Goal: Information Seeking & Learning: Learn about a topic

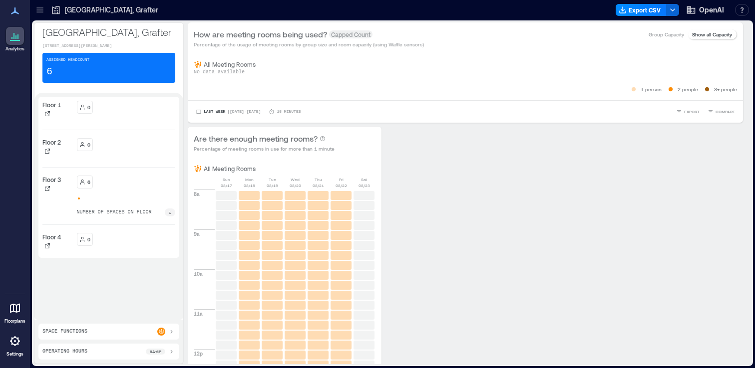
click at [128, 112] on div "0" at bounding box center [126, 107] width 99 height 13
click at [117, 112] on div "0" at bounding box center [126, 107] width 99 height 13
click at [111, 146] on div "0" at bounding box center [126, 144] width 99 height 13
click at [50, 6] on div "[GEOGRAPHIC_DATA], Grafter" at bounding box center [104, 10] width 113 height 16
click at [39, 10] on icon at bounding box center [39, 9] width 6 height 1
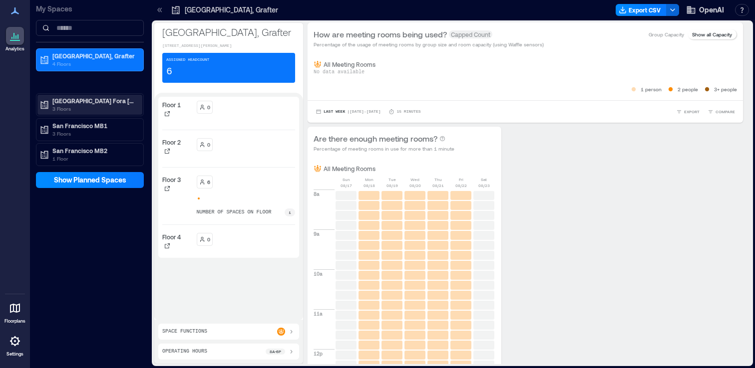
click at [75, 105] on p "3 Floors" at bounding box center [94, 109] width 84 height 8
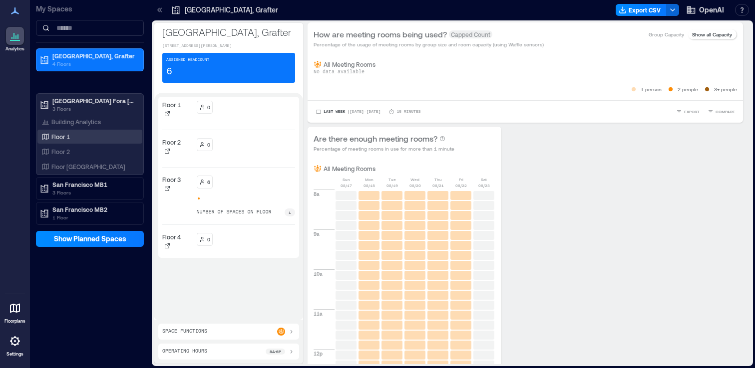
click at [76, 140] on div "Floor 1" at bounding box center [87, 137] width 97 height 10
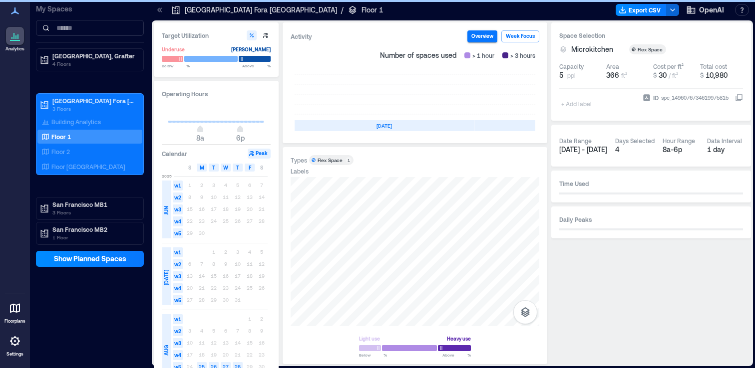
scroll to position [0, 298]
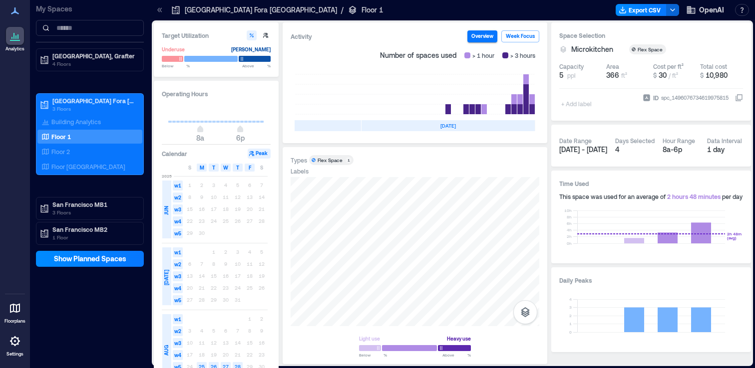
click at [438, 126] on div "[DATE]" at bounding box center [447, 125] width 173 height 11
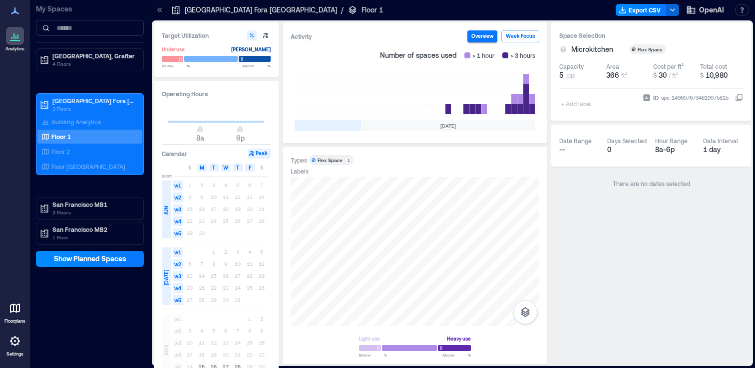
click at [438, 126] on div "[DATE]" at bounding box center [447, 125] width 173 height 11
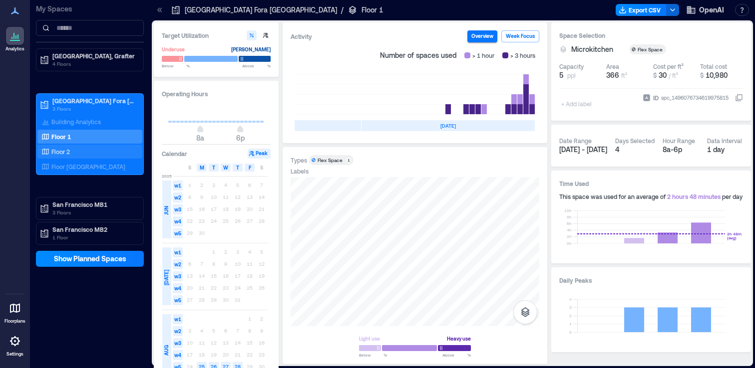
click at [78, 153] on div "Floor 2" at bounding box center [87, 152] width 97 height 10
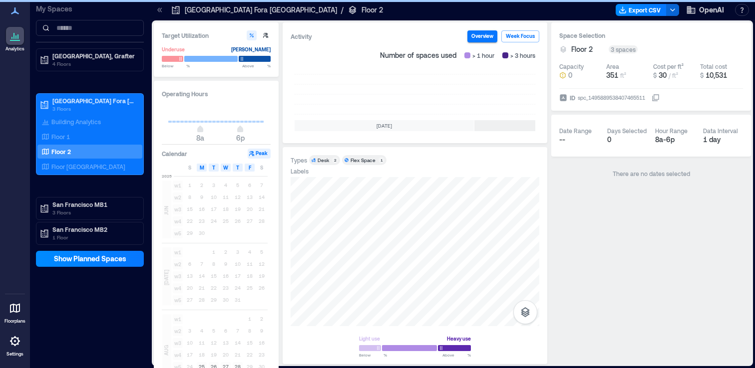
scroll to position [0, 298]
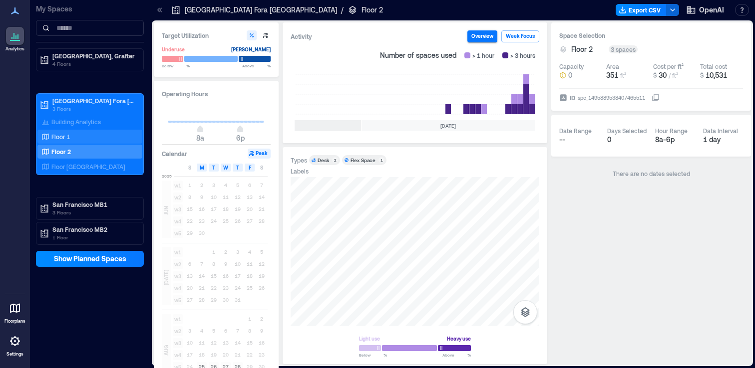
click at [80, 136] on div "Floor 1" at bounding box center [87, 137] width 97 height 10
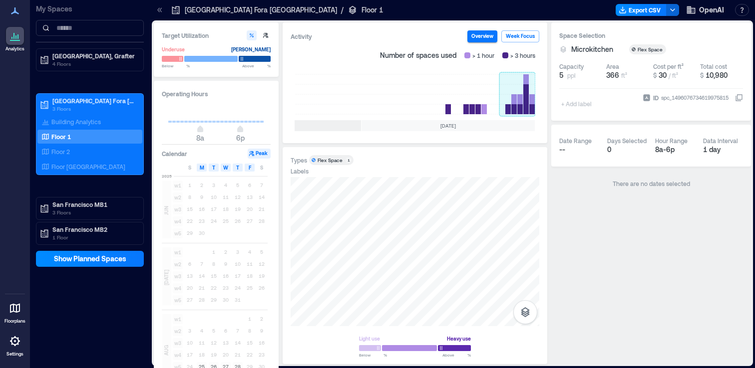
click at [532, 108] on rect at bounding box center [517, 94] width 36 height 40
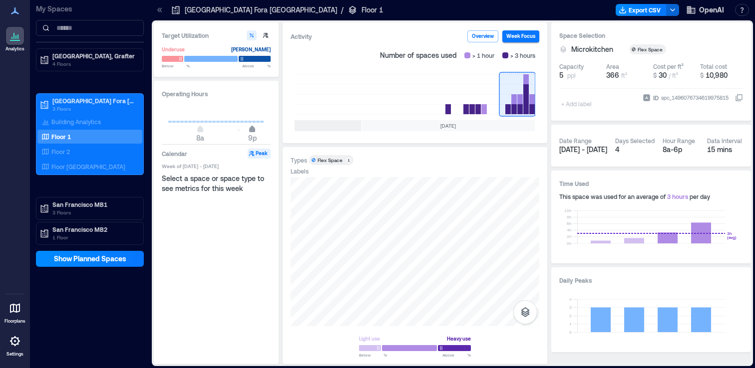
drag, startPoint x: 239, startPoint y: 130, endPoint x: 253, endPoint y: 131, distance: 14.5
click at [253, 131] on span "9p" at bounding box center [252, 130] width 6 height 4
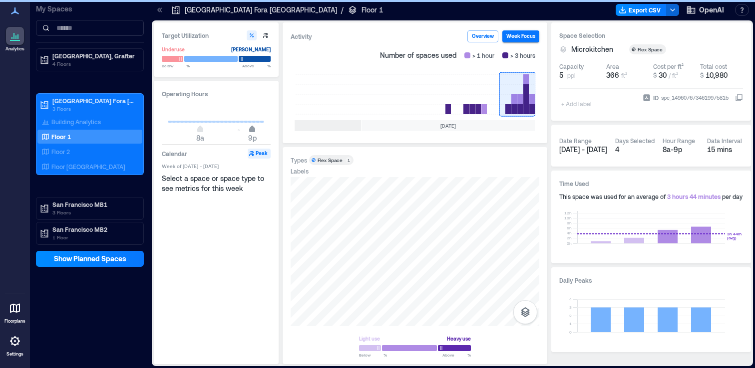
type input "**"
click at [258, 131] on span "10p" at bounding box center [256, 130] width 6 height 4
type input "*"
drag, startPoint x: 200, startPoint y: 129, endPoint x: 185, endPoint y: 129, distance: 15.5
click at [185, 129] on span "4a" at bounding box center [184, 130] width 6 height 4
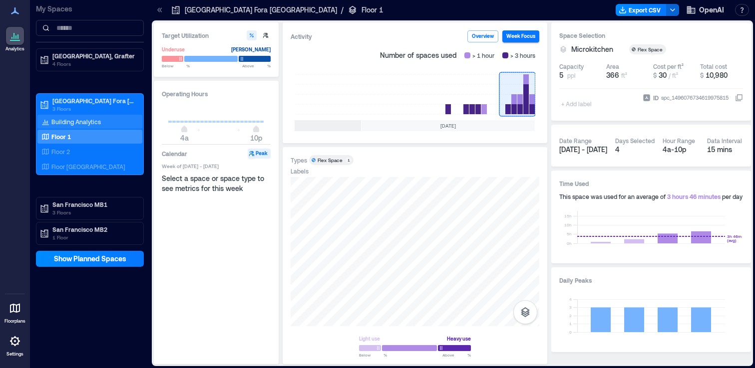
click at [85, 120] on p "Building Analytics" at bounding box center [75, 122] width 49 height 8
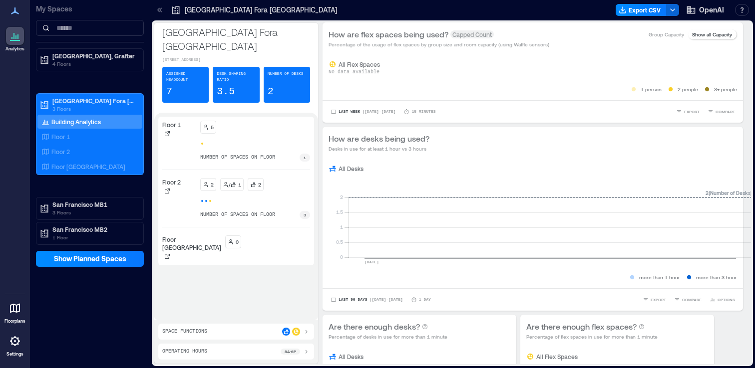
click at [219, 351] on div "Operating Hours 8a - 6p" at bounding box center [236, 352] width 148 height 8
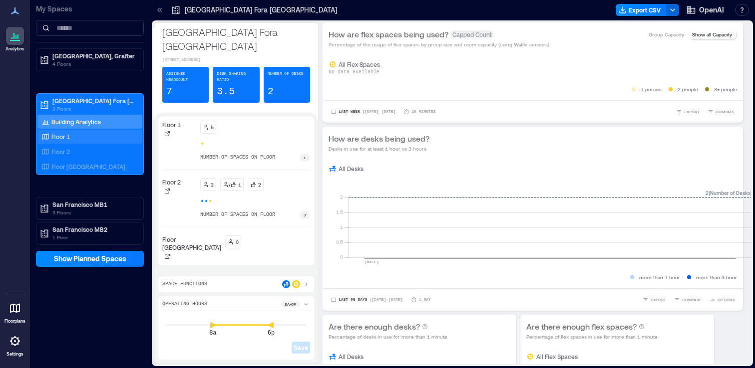
click at [87, 135] on div "Floor 1" at bounding box center [87, 137] width 97 height 10
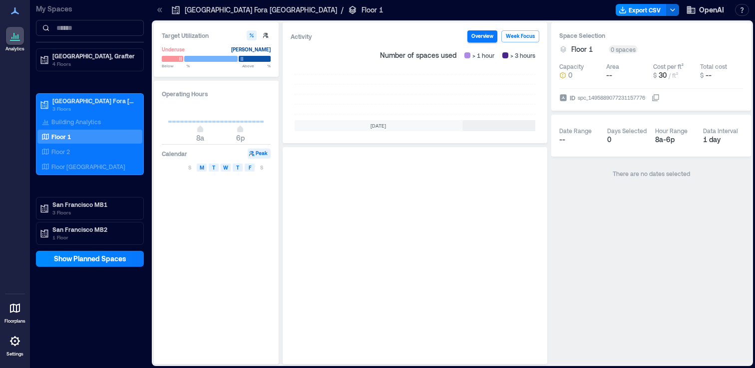
scroll to position [0, 298]
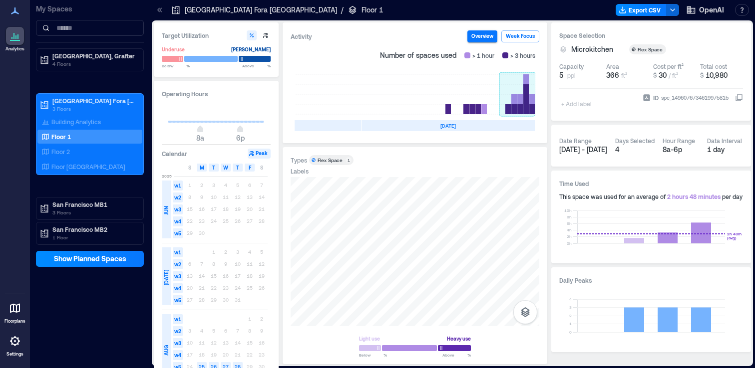
click at [532, 105] on rect at bounding box center [517, 94] width 36 height 40
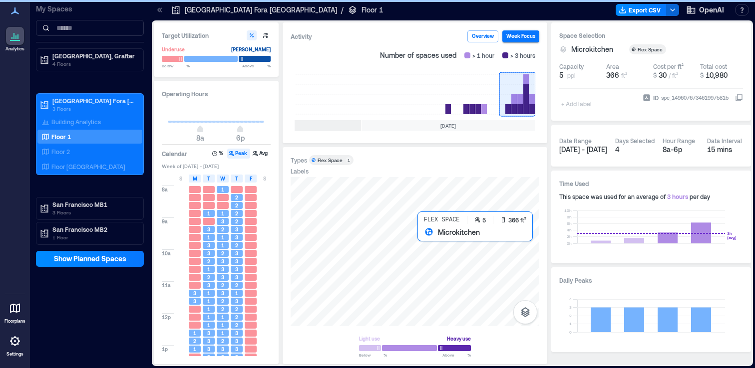
click at [423, 237] on div at bounding box center [414, 251] width 249 height 149
click at [421, 238] on div at bounding box center [414, 251] width 249 height 149
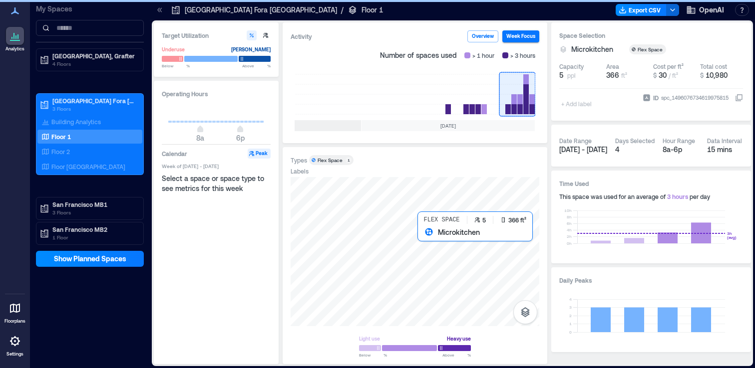
click at [421, 238] on div at bounding box center [414, 251] width 249 height 149
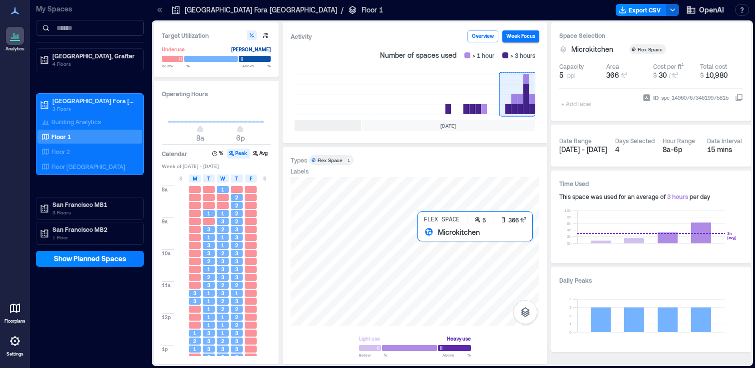
click at [419, 242] on div at bounding box center [414, 251] width 249 height 149
click at [427, 243] on div at bounding box center [414, 251] width 249 height 149
click at [425, 242] on div at bounding box center [414, 251] width 249 height 149
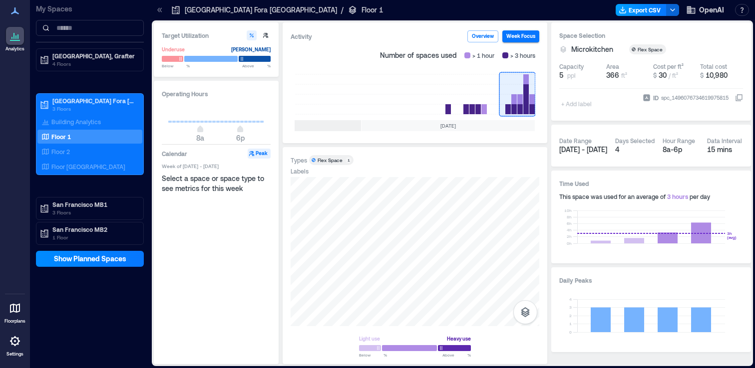
click at [642, 15] on button "Export CSV" at bounding box center [640, 10] width 51 height 12
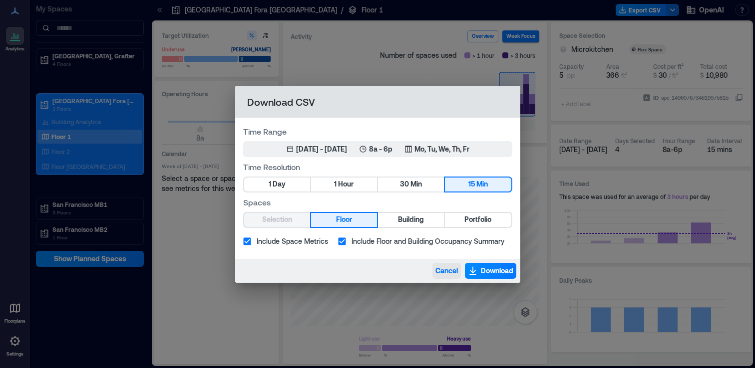
click at [444, 270] on span "Cancel" at bounding box center [446, 271] width 22 height 10
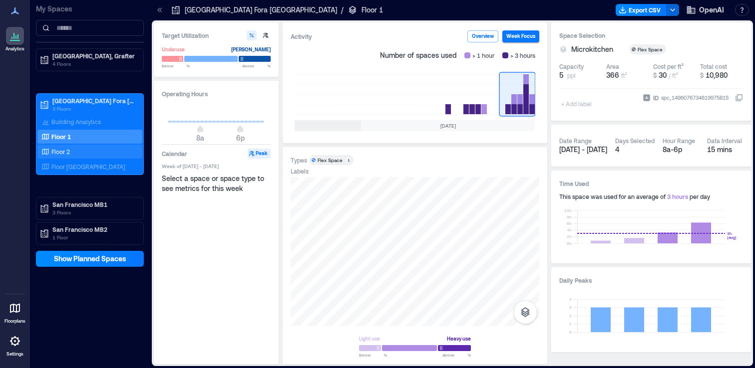
click at [93, 153] on div "Floor 2" at bounding box center [87, 152] width 97 height 10
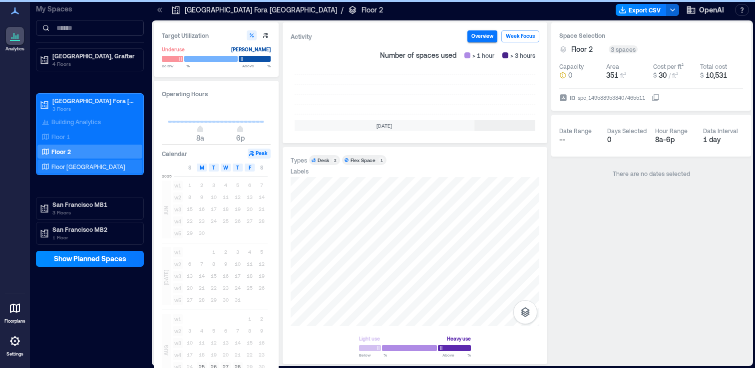
scroll to position [0, 298]
click at [74, 165] on p "Floor [GEOGRAPHIC_DATA]" at bounding box center [88, 167] width 74 height 8
